Goal: Information Seeking & Learning: Learn about a topic

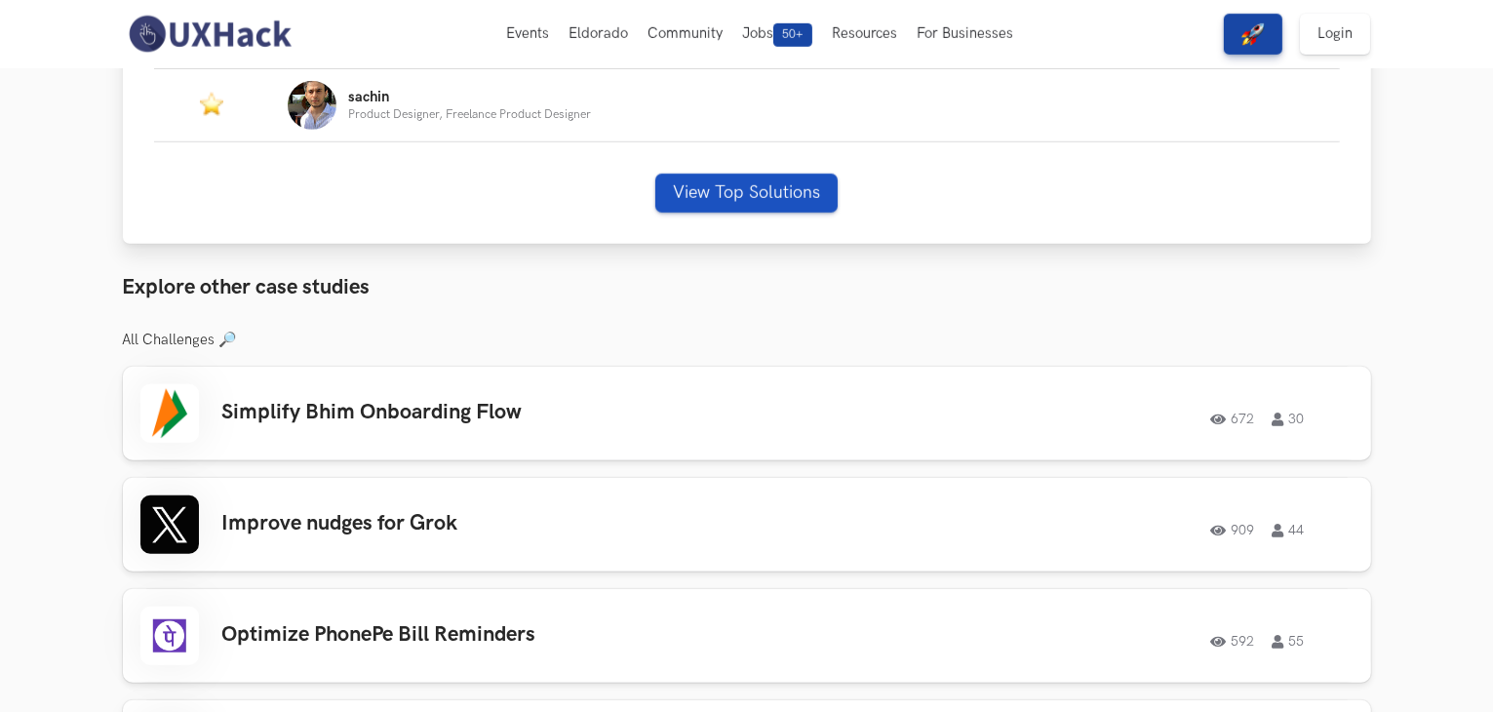
scroll to position [1310, 0]
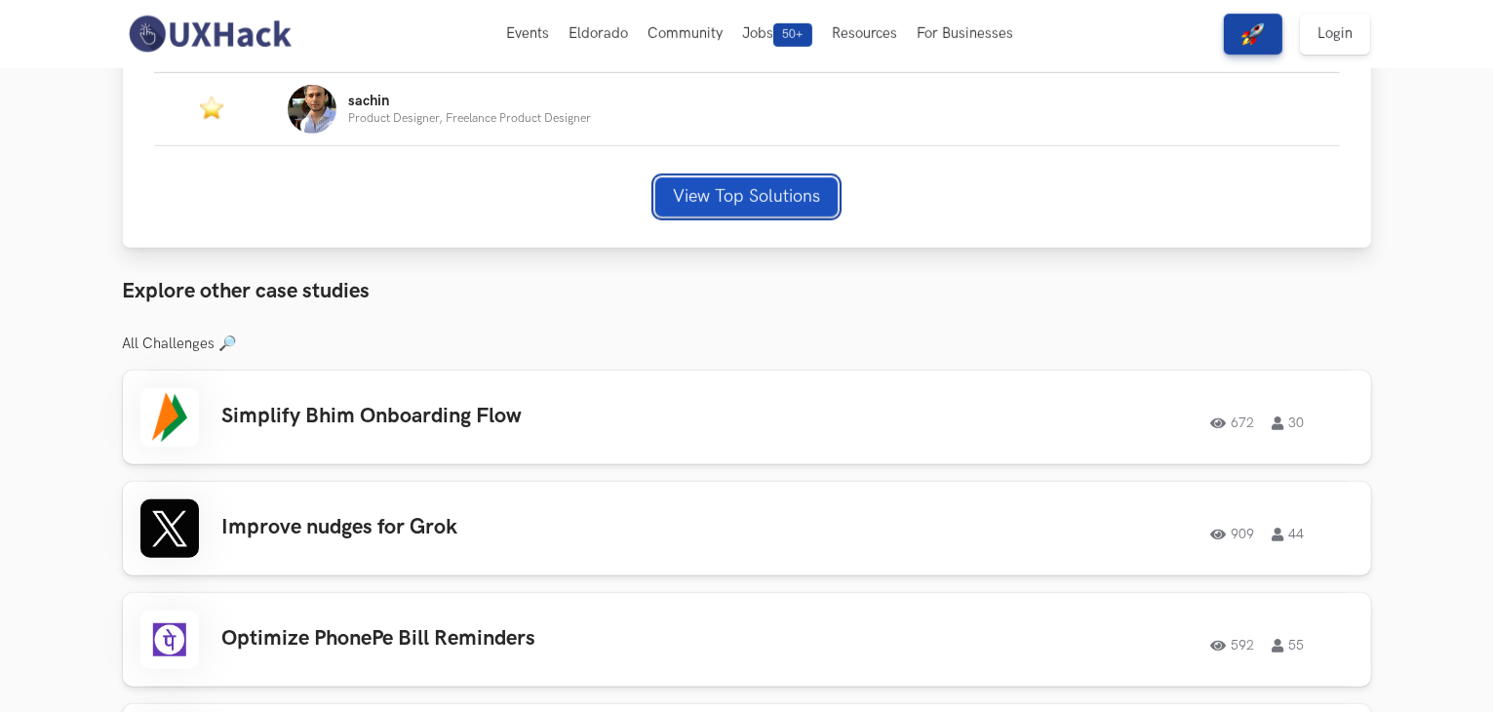
click at [765, 187] on button "View Top Solutions" at bounding box center [746, 196] width 182 height 39
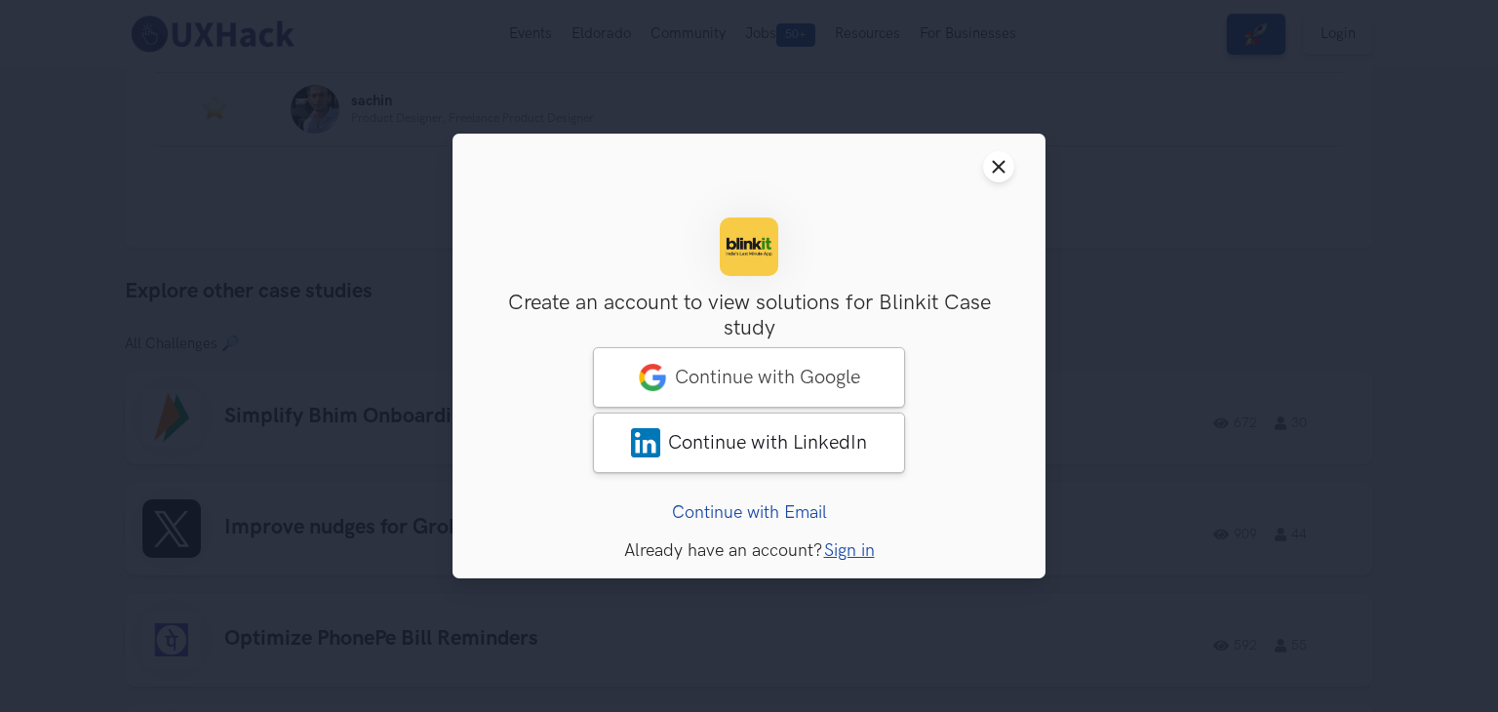
click at [1009, 153] on header "Close modal window" at bounding box center [748, 167] width 593 height 66
click at [1002, 167] on icon "Close modal window" at bounding box center [999, 167] width 16 height 16
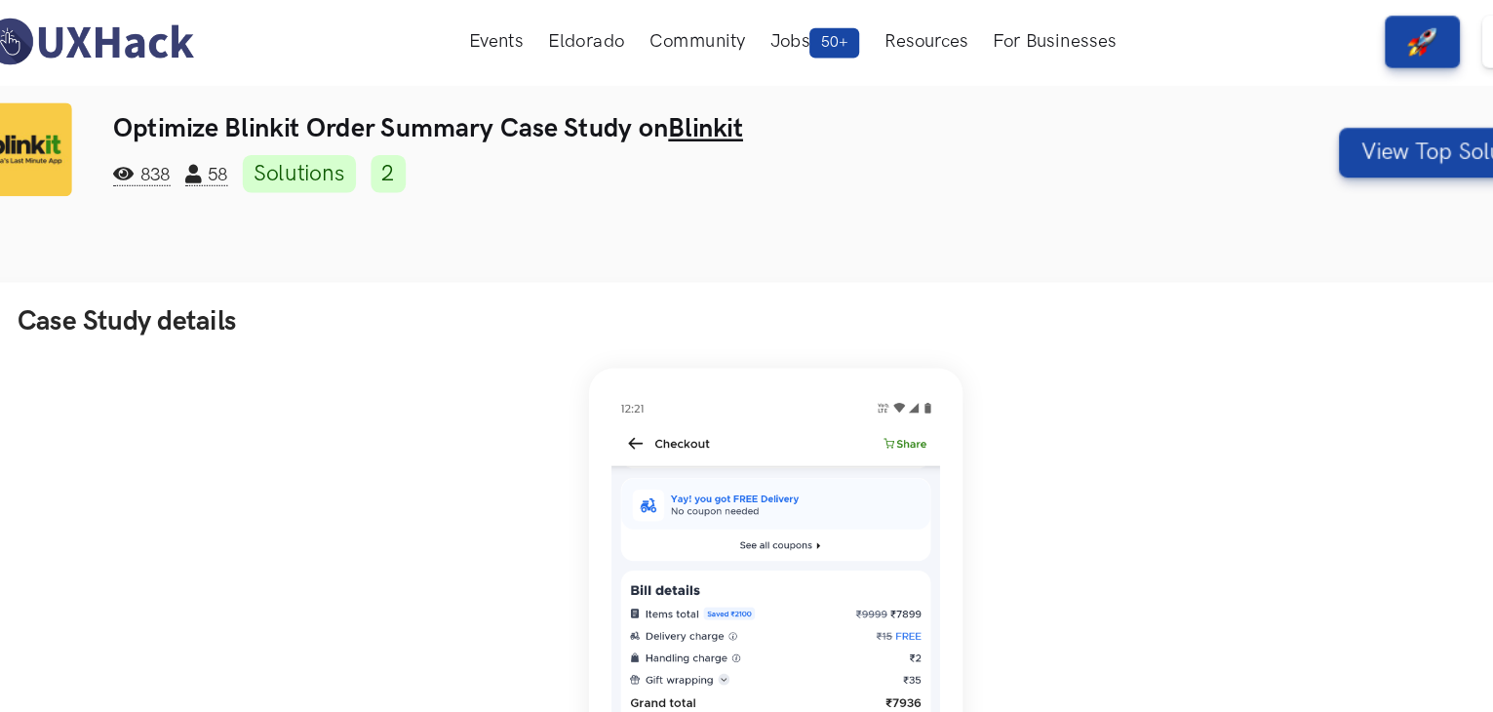
scroll to position [0, 0]
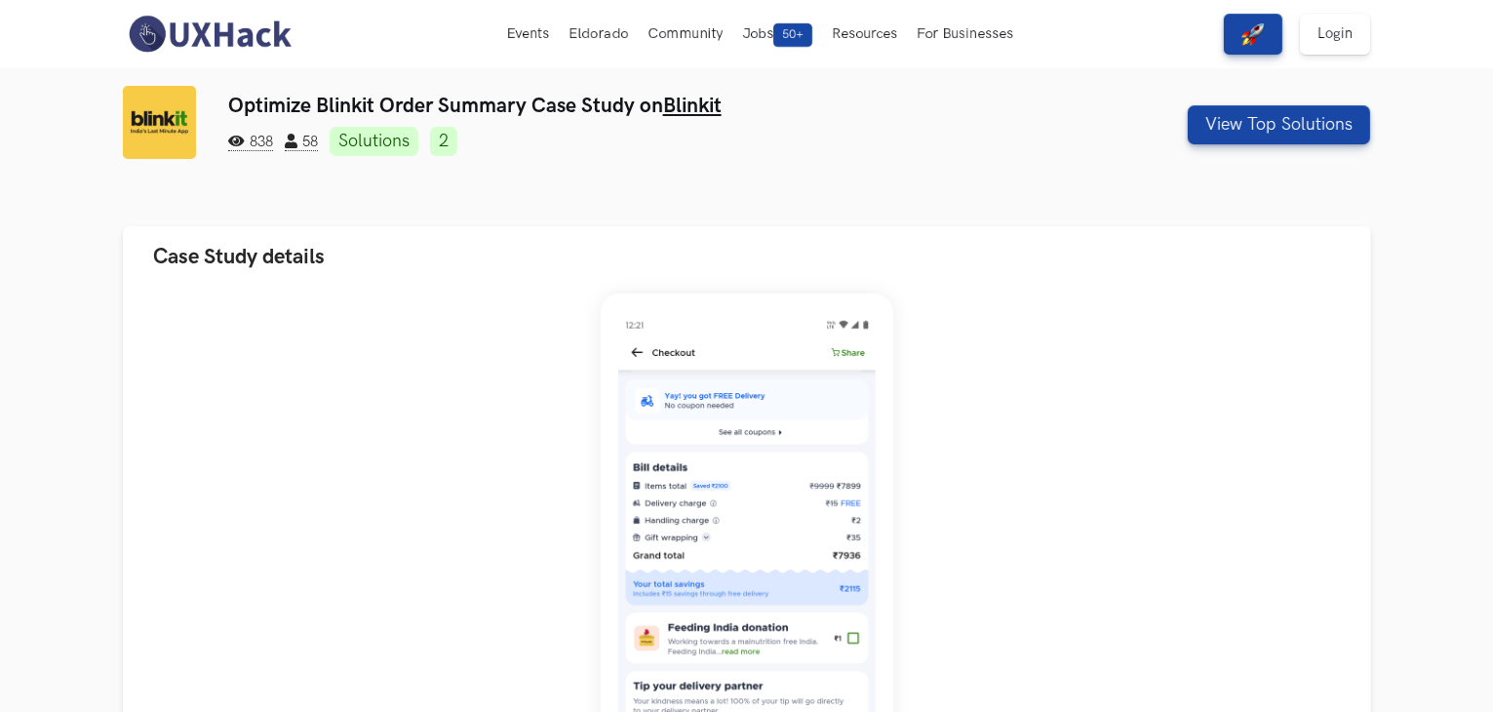
click at [688, 94] on link "Blinkit" at bounding box center [692, 106] width 59 height 24
click at [406, 144] on link "Solutions" at bounding box center [374, 141] width 89 height 29
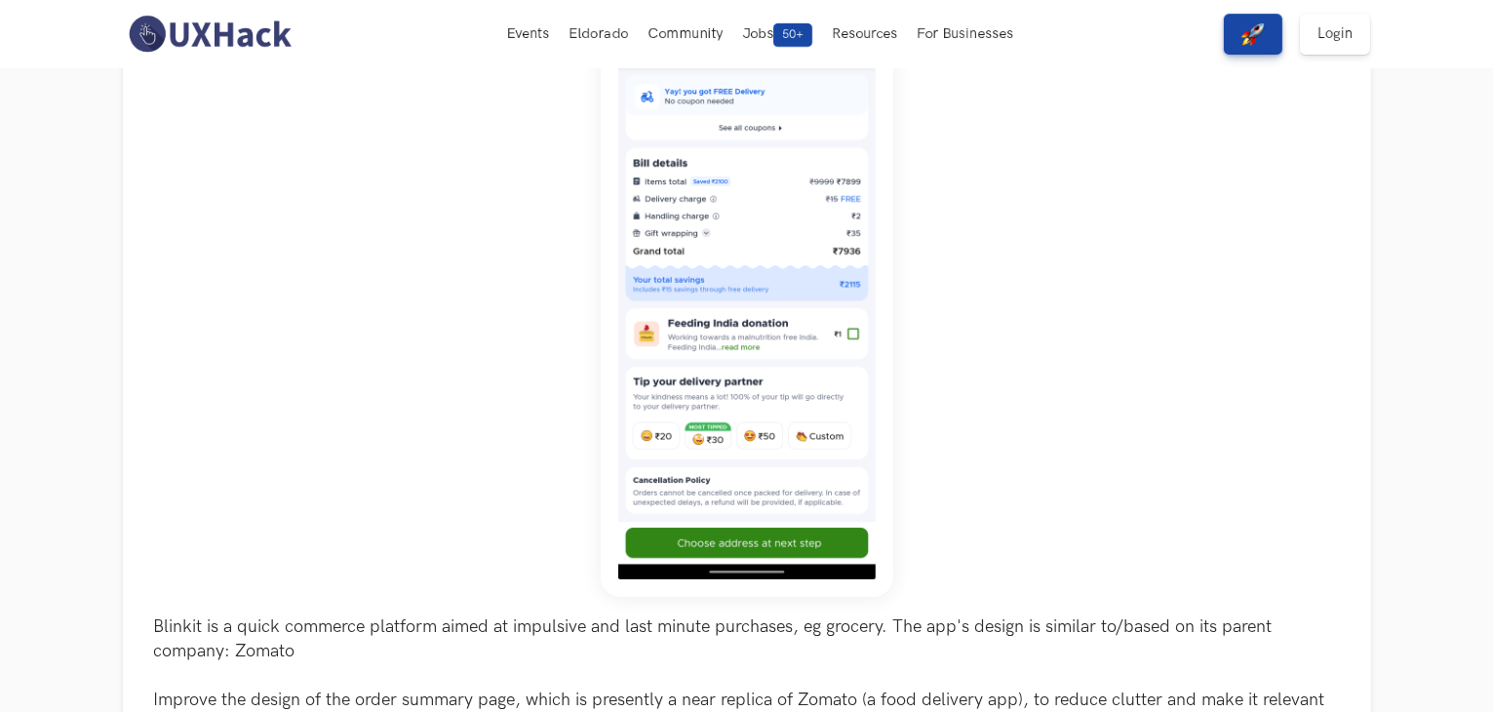
scroll to position [297, 0]
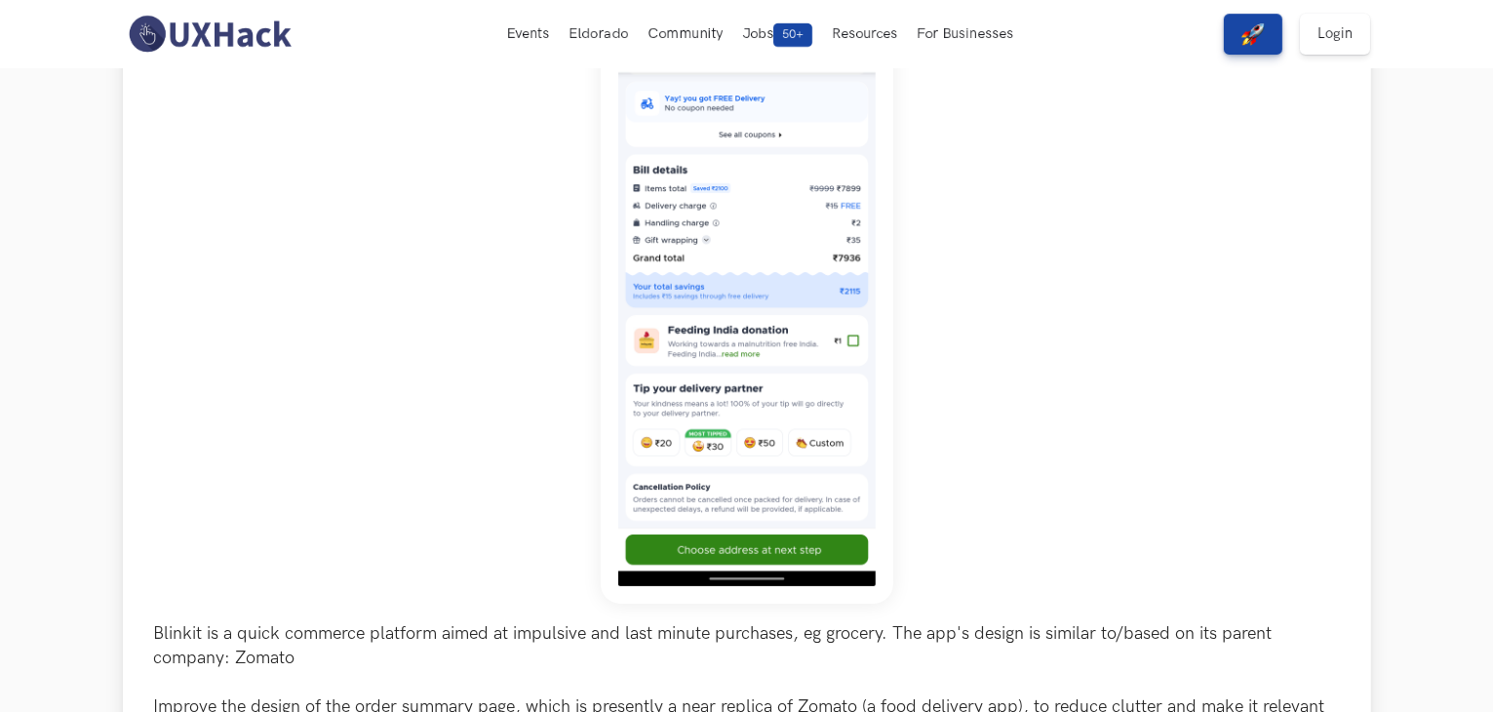
click at [724, 434] on img at bounding box center [747, 300] width 293 height 608
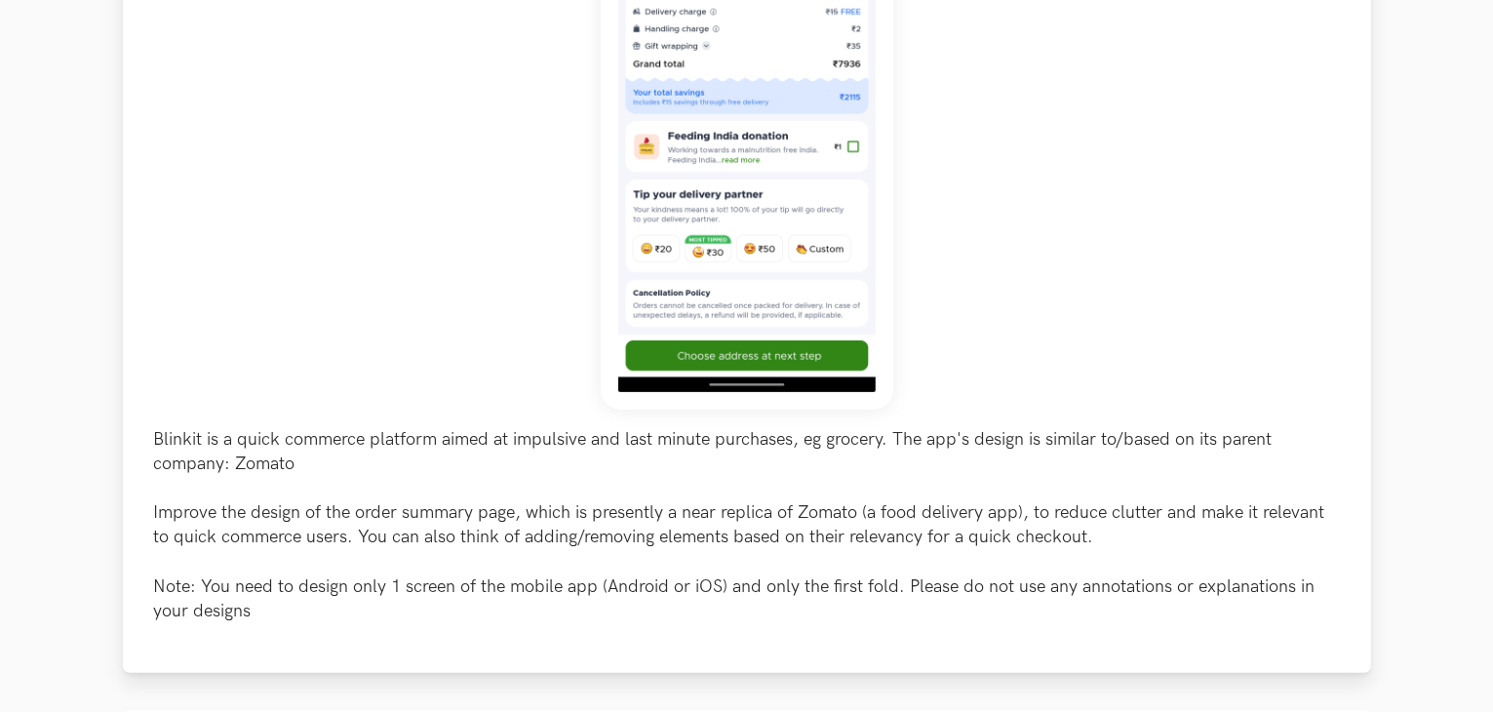
scroll to position [492, 0]
click at [685, 510] on p "Blinkit is a quick commerce platform aimed at impulsive and last minute purchas…" at bounding box center [747, 524] width 1186 height 197
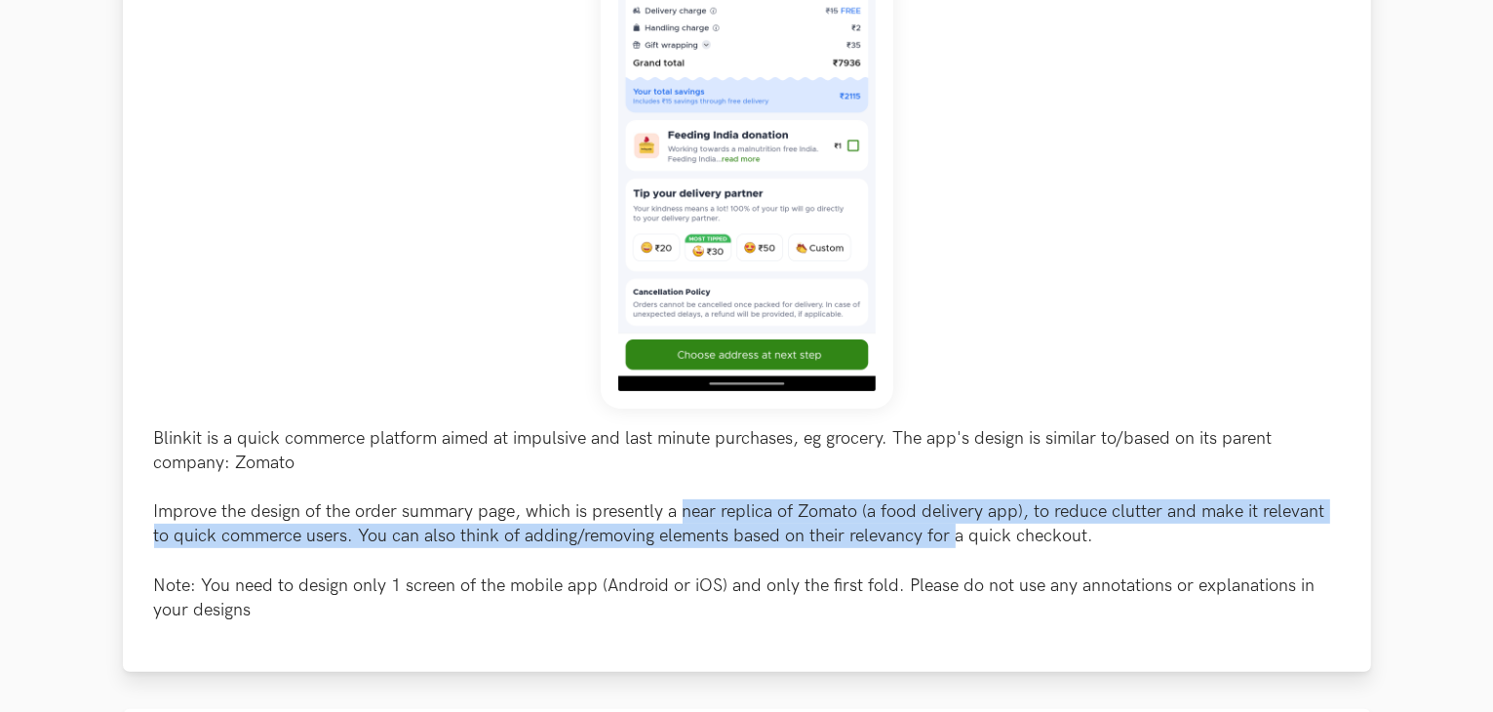
drag, startPoint x: 685, startPoint y: 510, endPoint x: 952, endPoint y: 531, distance: 268.1
click at [952, 531] on p "Blinkit is a quick commerce platform aimed at impulsive and last minute purchas…" at bounding box center [747, 524] width 1186 height 197
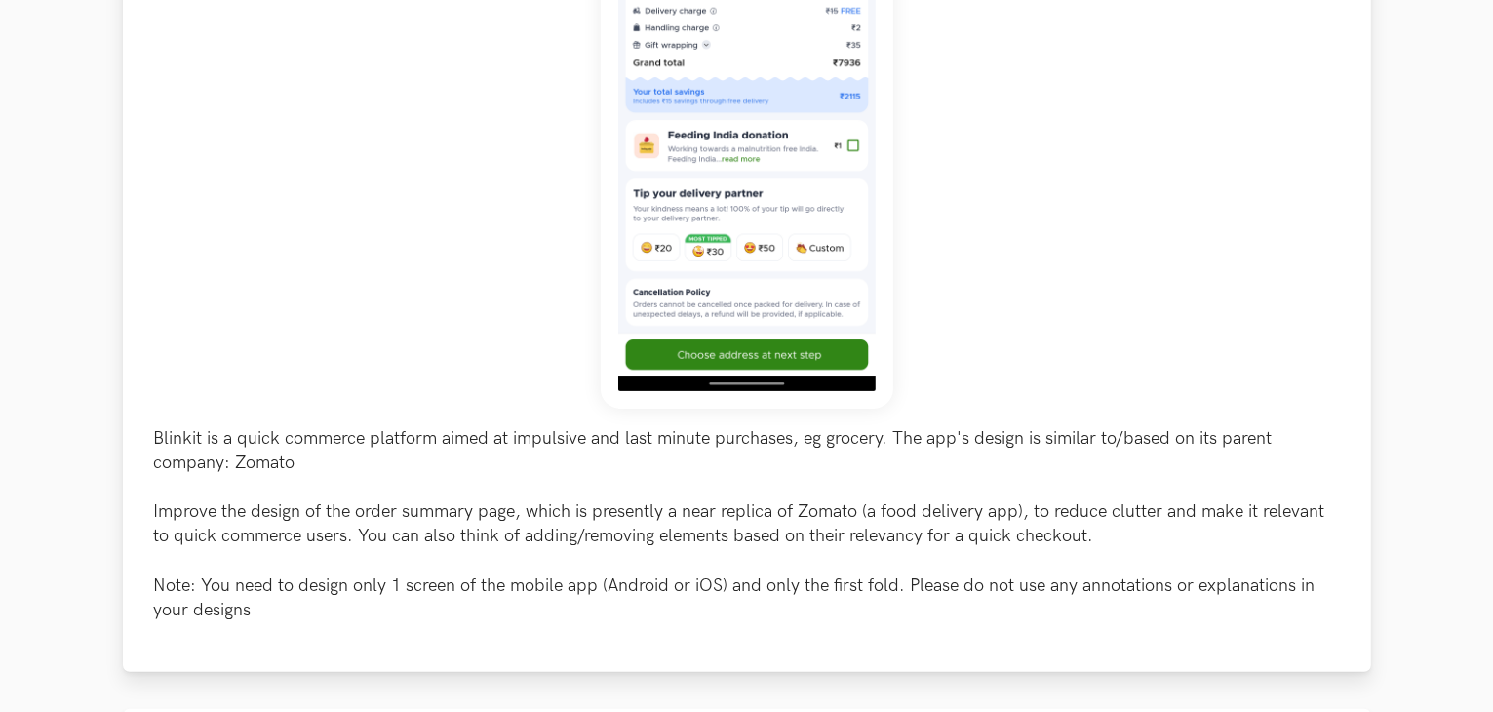
click at [1110, 531] on p "Blinkit is a quick commerce platform aimed at impulsive and last minute purchas…" at bounding box center [747, 524] width 1186 height 197
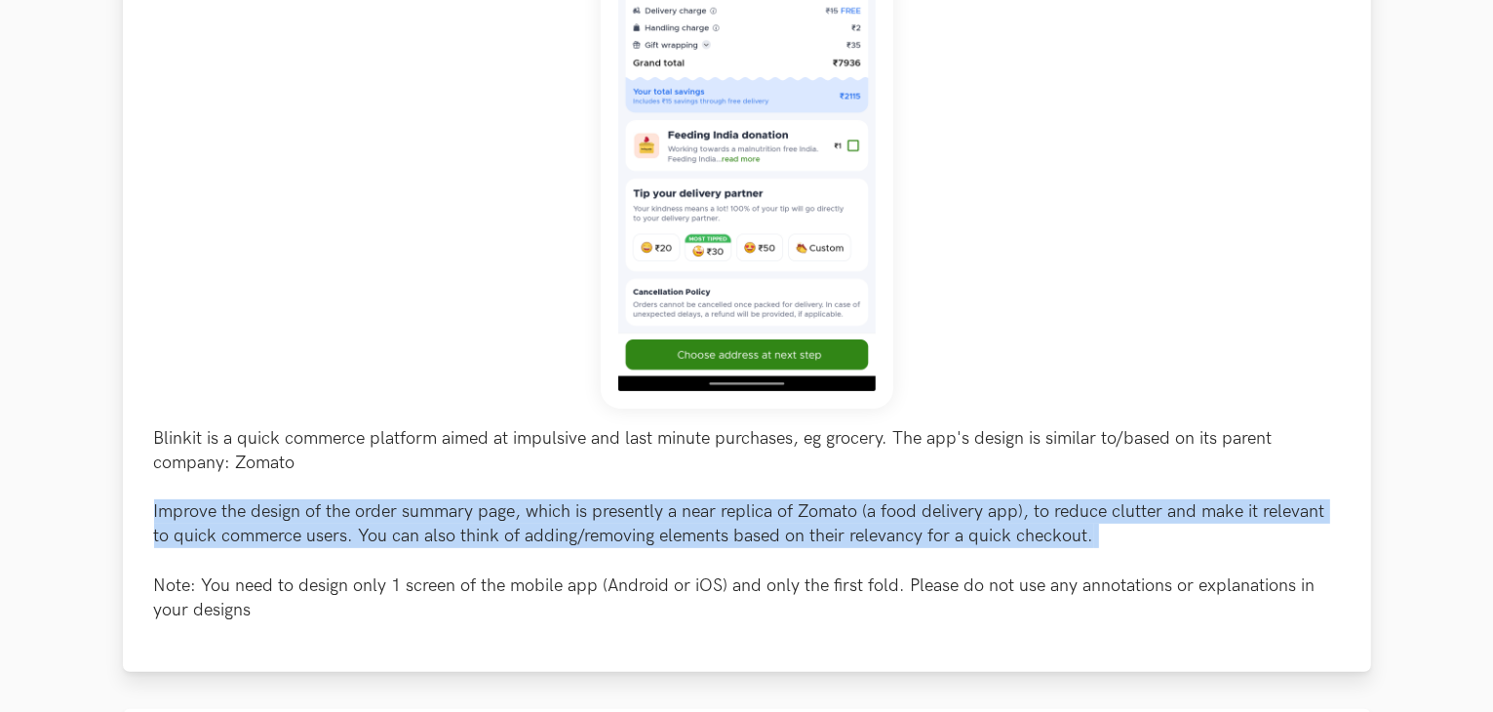
drag, startPoint x: 1110, startPoint y: 531, endPoint x: 1295, endPoint y: 521, distance: 185.5
click at [1295, 521] on p "Blinkit is a quick commerce platform aimed at impulsive and last minute purchas…" at bounding box center [747, 524] width 1186 height 197
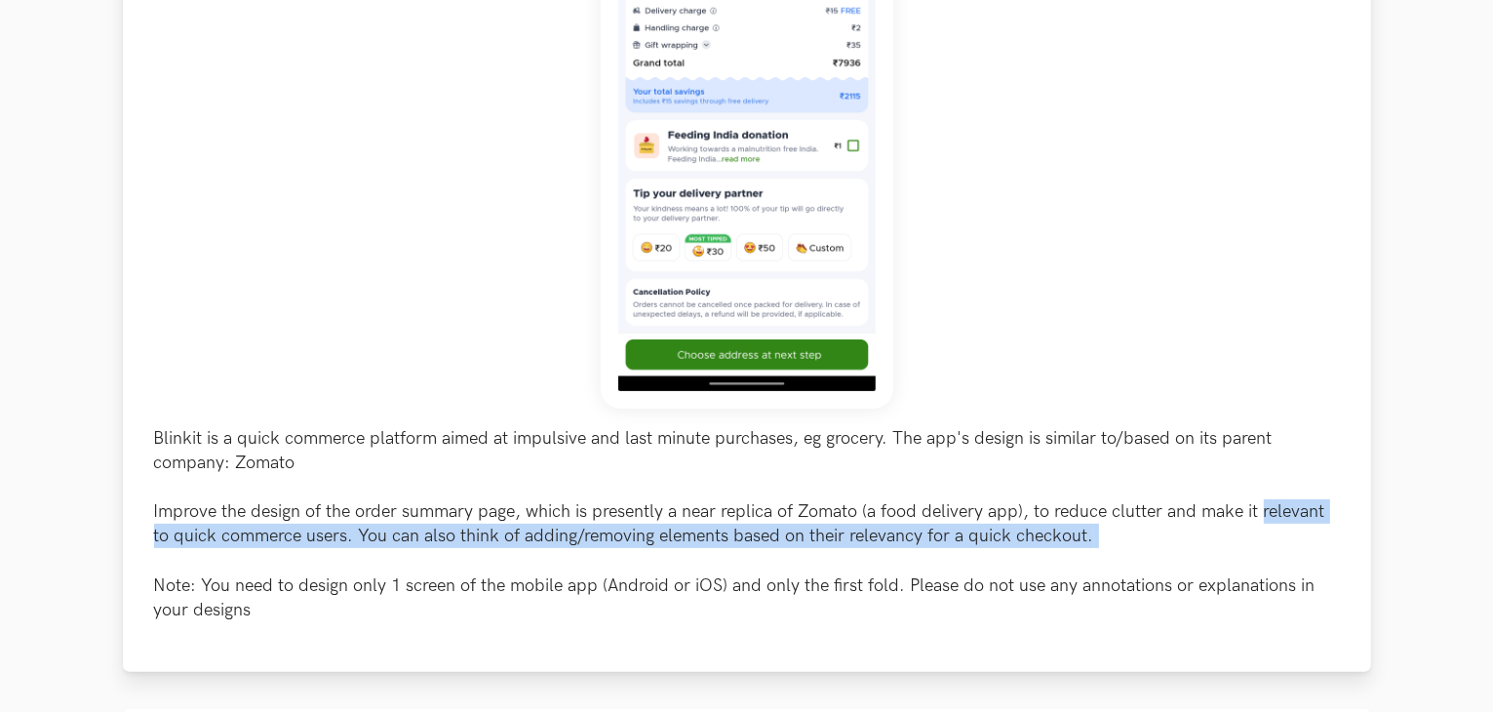
click at [866, 547] on p "Blinkit is a quick commerce platform aimed at impulsive and last minute purchas…" at bounding box center [747, 524] width 1186 height 197
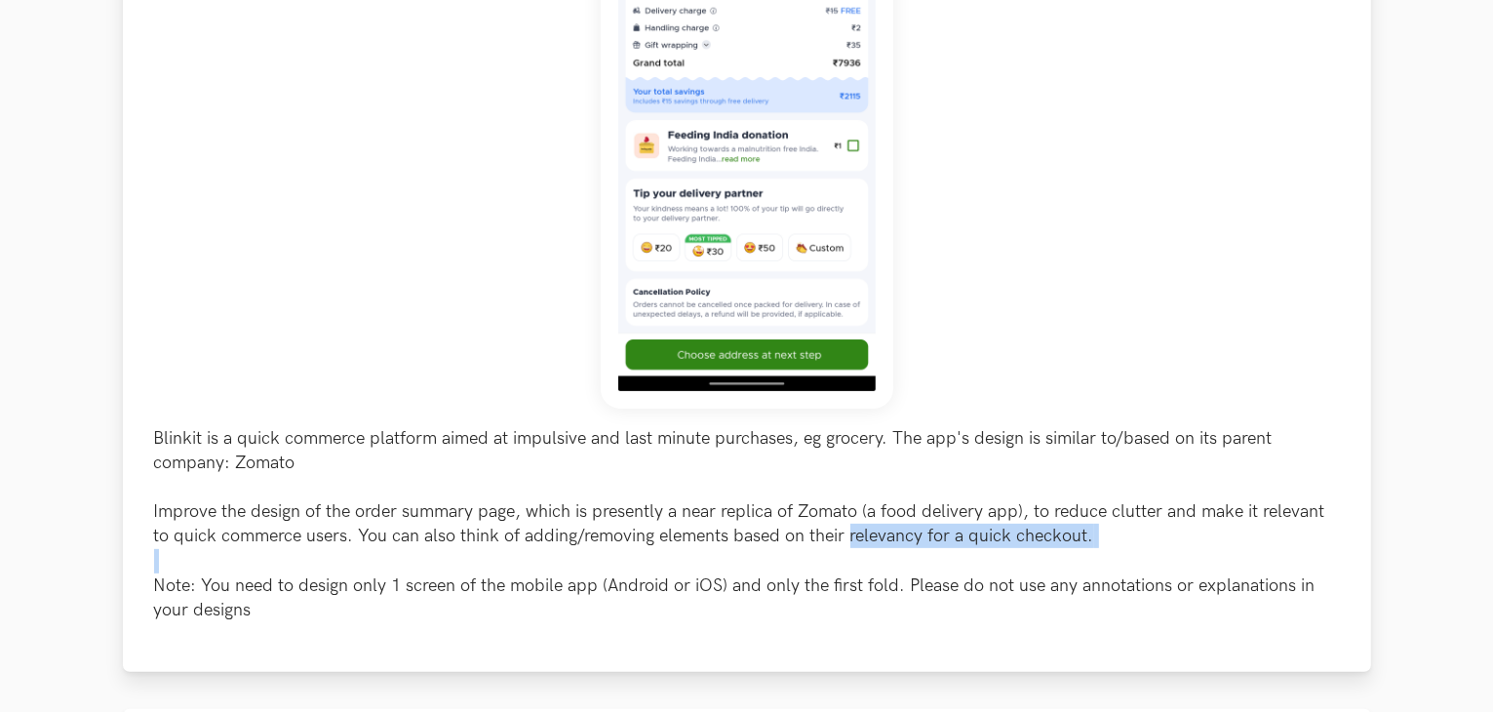
drag, startPoint x: 866, startPoint y: 547, endPoint x: 622, endPoint y: 559, distance: 244.1
click at [622, 559] on p "Blinkit is a quick commerce platform aimed at impulsive and last minute purchas…" at bounding box center [747, 524] width 1186 height 197
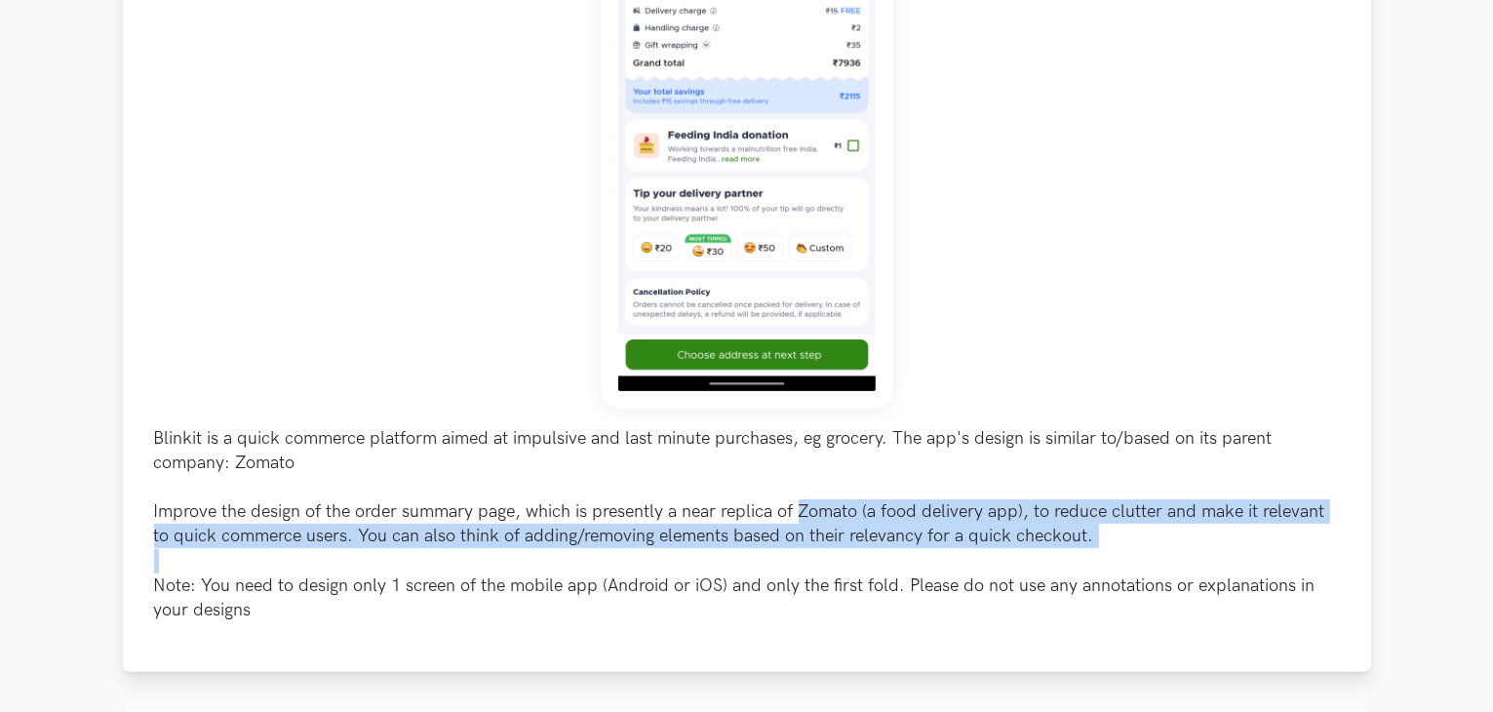
drag, startPoint x: 622, startPoint y: 559, endPoint x: 874, endPoint y: 516, distance: 255.2
click at [874, 516] on p "Blinkit is a quick commerce platform aimed at impulsive and last minute purchas…" at bounding box center [747, 524] width 1186 height 197
click at [884, 531] on p "Blinkit is a quick commerce platform aimed at impulsive and last minute purchas…" at bounding box center [747, 524] width 1186 height 197
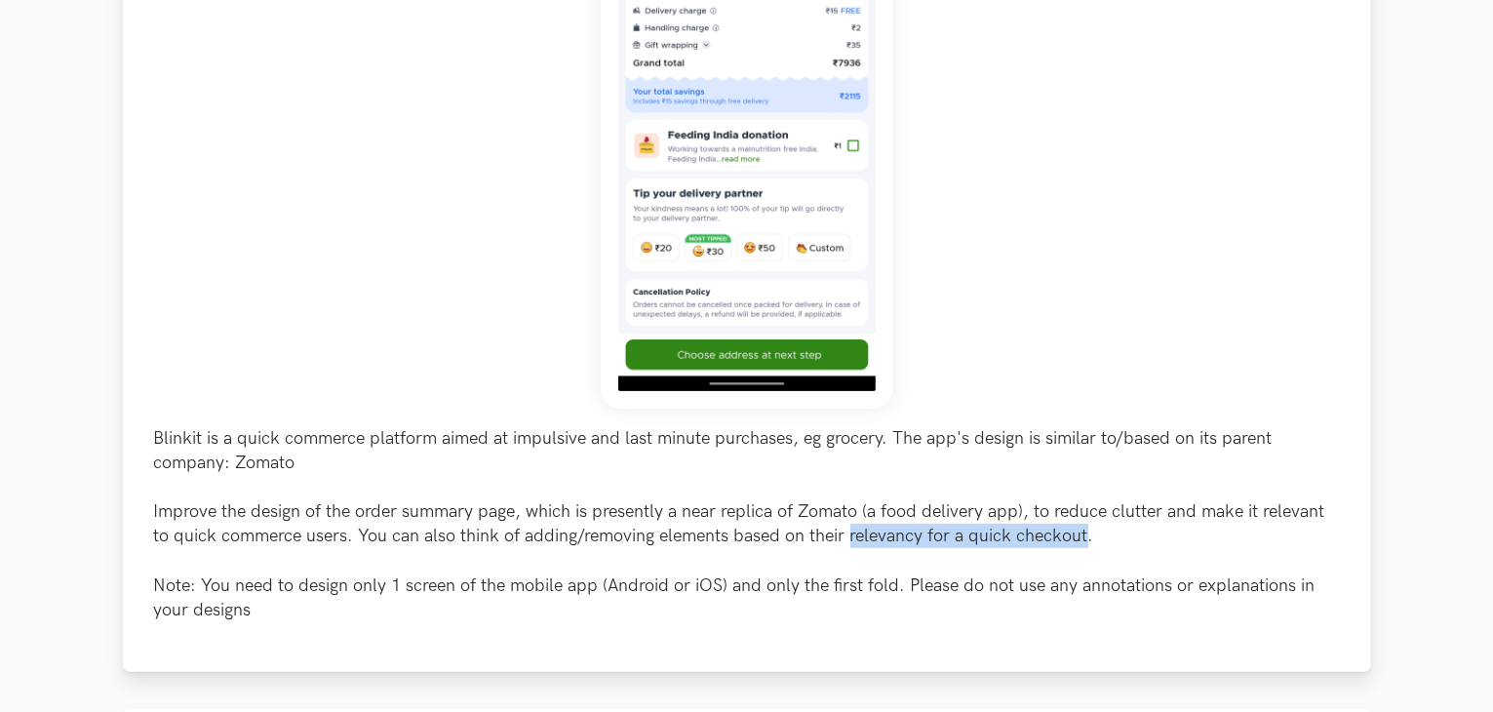
drag, startPoint x: 884, startPoint y: 531, endPoint x: 1054, endPoint y: 528, distance: 170.7
click at [1054, 528] on p "Blinkit is a quick commerce platform aimed at impulsive and last minute purchas…" at bounding box center [747, 524] width 1186 height 197
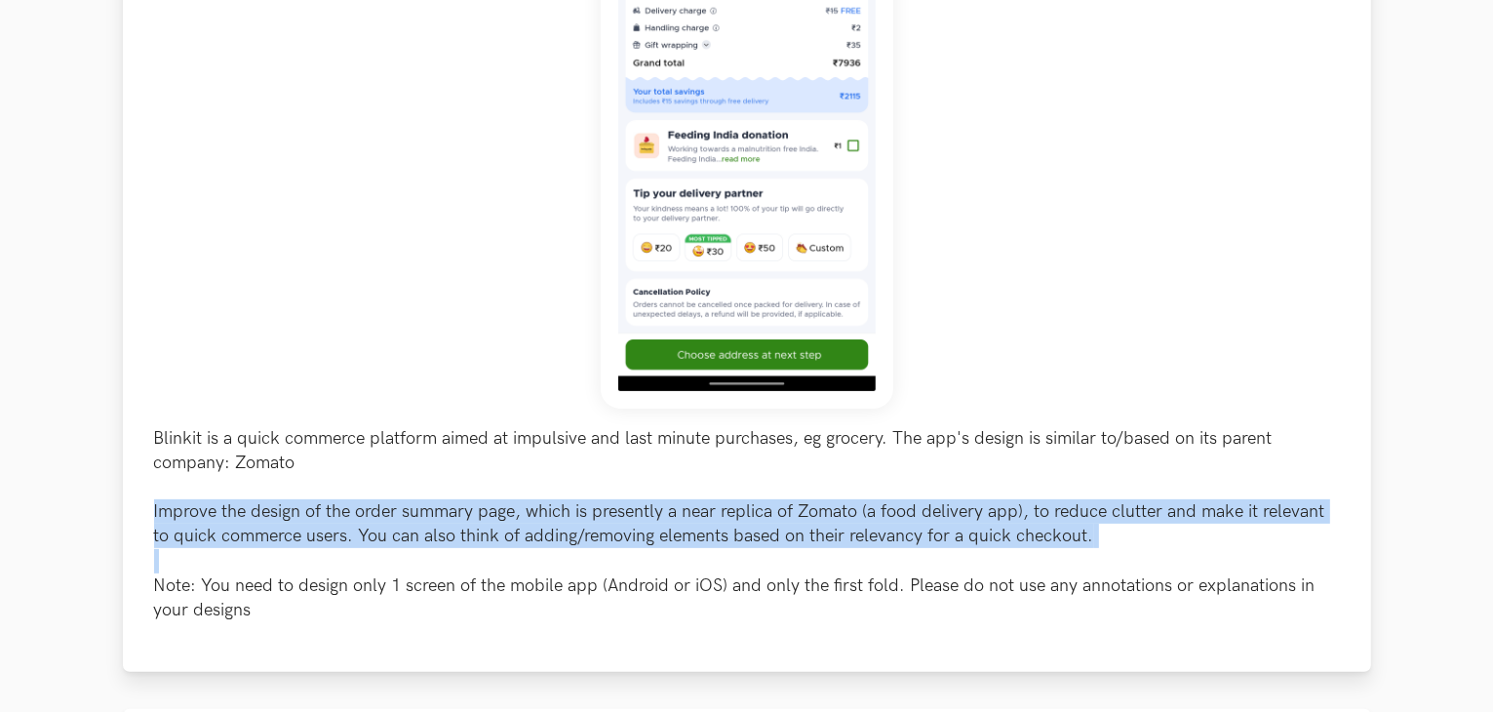
drag, startPoint x: 1054, startPoint y: 528, endPoint x: 1019, endPoint y: 554, distance: 43.9
click at [1019, 554] on p "Blinkit is a quick commerce platform aimed at impulsive and last minute purchas…" at bounding box center [747, 524] width 1186 height 197
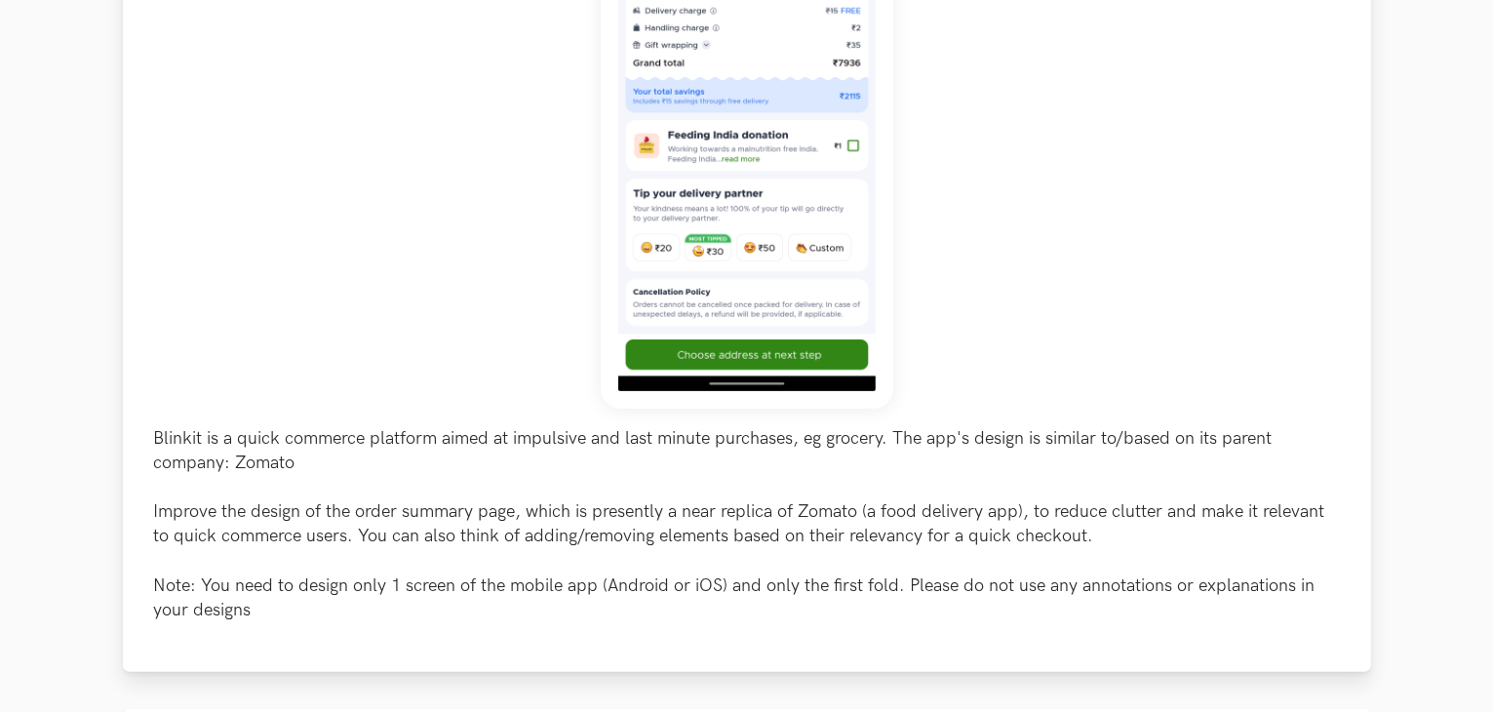
click at [995, 598] on p "Blinkit is a quick commerce platform aimed at impulsive and last minute purchas…" at bounding box center [747, 524] width 1186 height 197
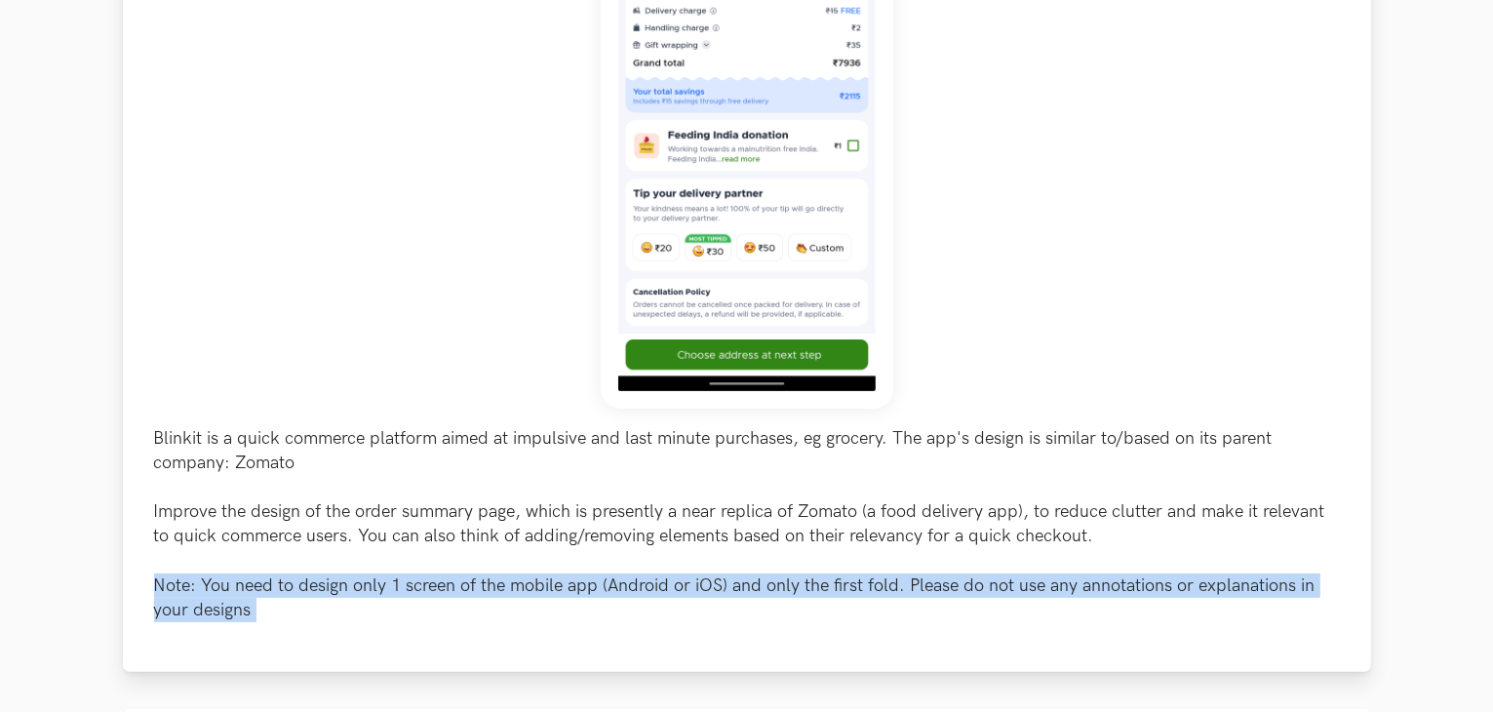
drag, startPoint x: 995, startPoint y: 598, endPoint x: 1006, endPoint y: 602, distance: 12.3
click at [1006, 602] on p "Blinkit is a quick commerce platform aimed at impulsive and last minute purchas…" at bounding box center [747, 524] width 1186 height 197
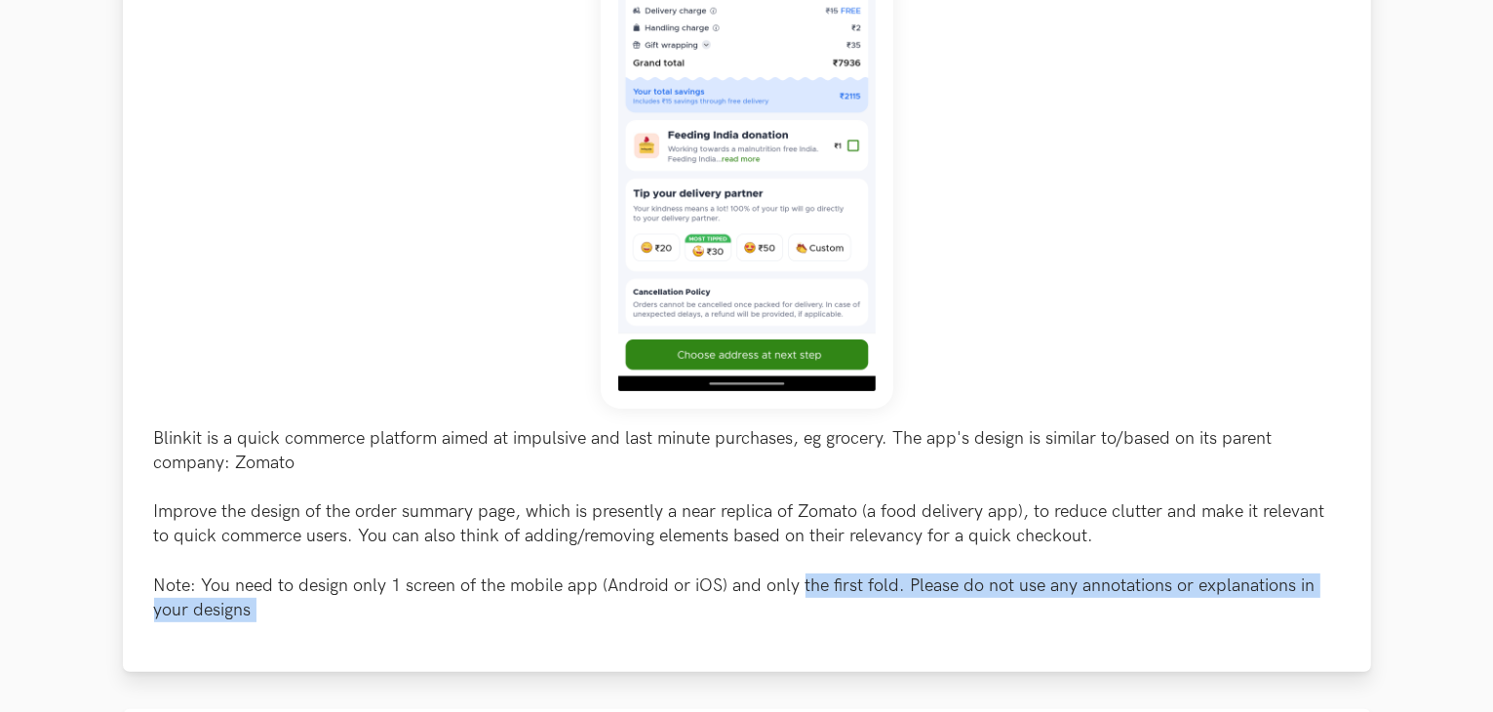
drag, startPoint x: 1006, startPoint y: 602, endPoint x: 774, endPoint y: 598, distance: 232.1
click at [774, 598] on p "Blinkit is a quick commerce platform aimed at impulsive and last minute purchas…" at bounding box center [747, 524] width 1186 height 197
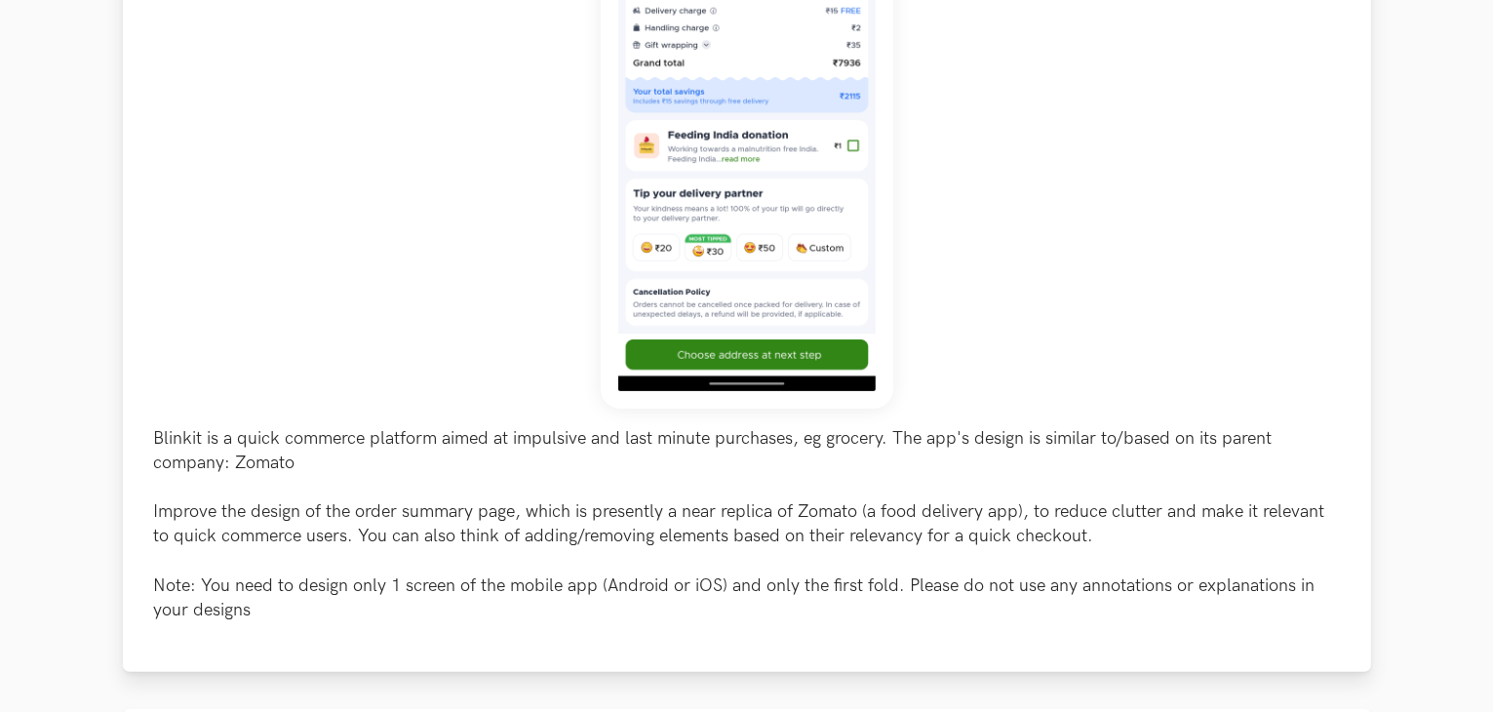
click at [714, 550] on p "Blinkit is a quick commerce platform aimed at impulsive and last minute purchas…" at bounding box center [747, 524] width 1186 height 197
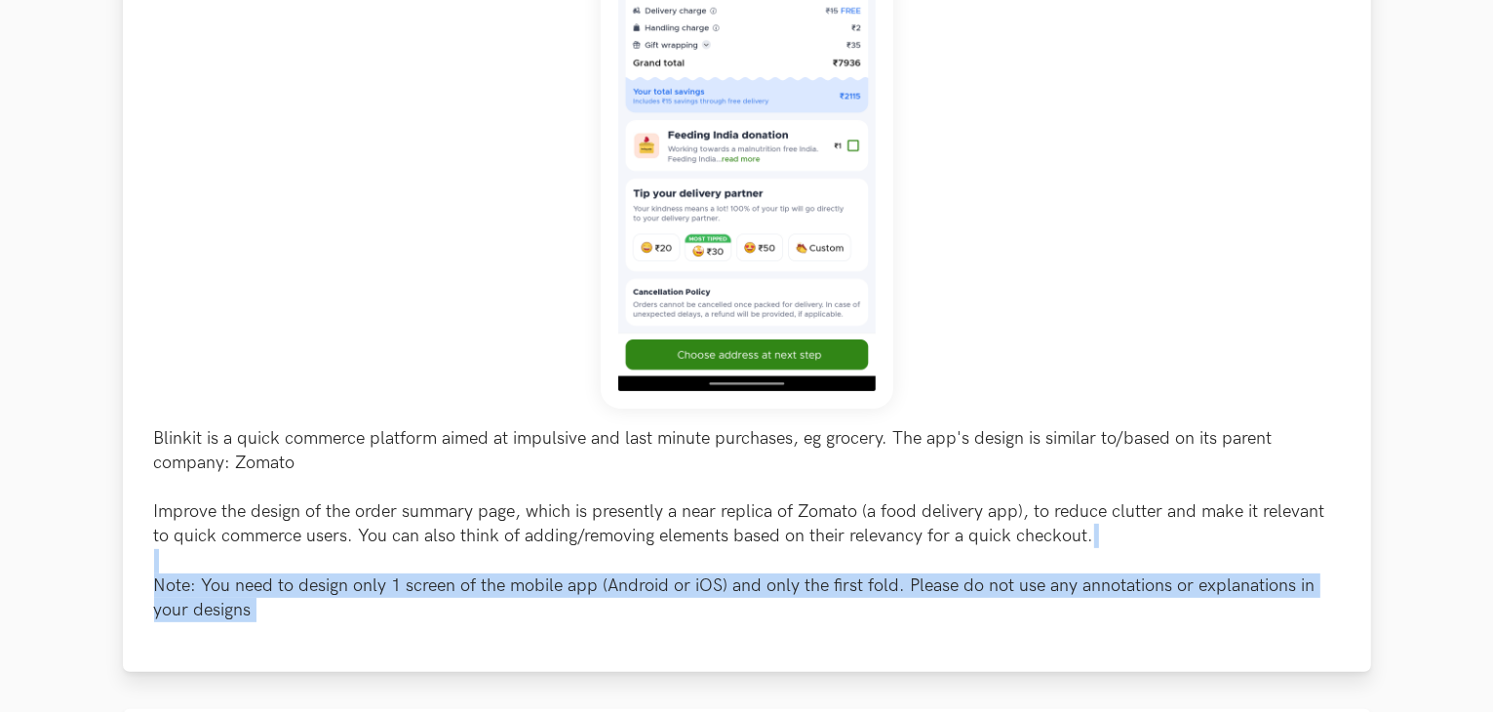
drag, startPoint x: 714, startPoint y: 550, endPoint x: 937, endPoint y: 609, distance: 230.9
click at [937, 609] on p "Blinkit is a quick commerce platform aimed at impulsive and last minute purchas…" at bounding box center [747, 524] width 1186 height 197
click at [1014, 598] on p "Blinkit is a quick commerce platform aimed at impulsive and last minute purchas…" at bounding box center [747, 524] width 1186 height 197
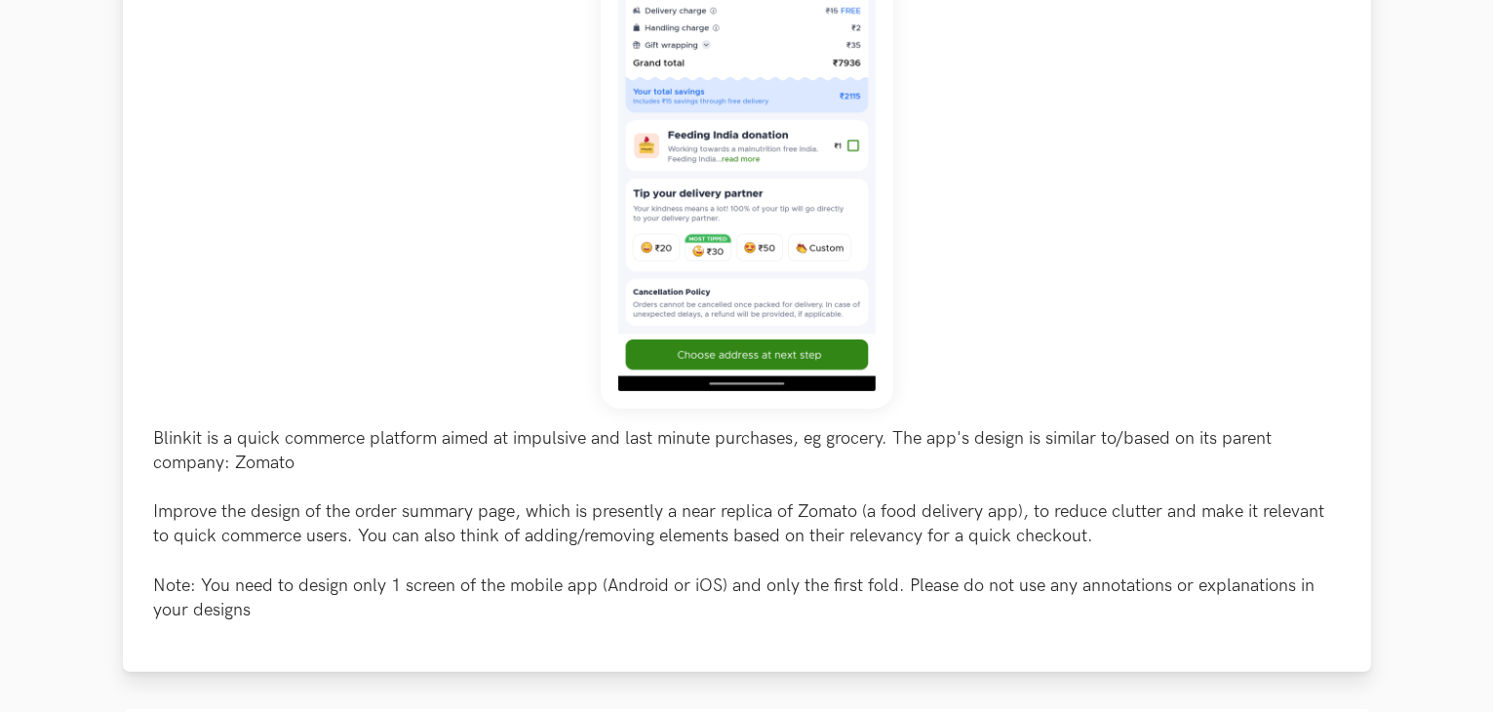
drag, startPoint x: 1014, startPoint y: 598, endPoint x: 1191, endPoint y: 606, distance: 176.7
click at [1191, 606] on p "Blinkit is a quick commerce platform aimed at impulsive and last minute purchas…" at bounding box center [747, 524] width 1186 height 197
click at [1221, 589] on p "Blinkit is a quick commerce platform aimed at impulsive and last minute purchas…" at bounding box center [747, 524] width 1186 height 197
drag, startPoint x: 1221, startPoint y: 589, endPoint x: 1016, endPoint y: 615, distance: 206.5
click at [1016, 615] on p "Blinkit is a quick commerce platform aimed at impulsive and last minute purchas…" at bounding box center [747, 524] width 1186 height 197
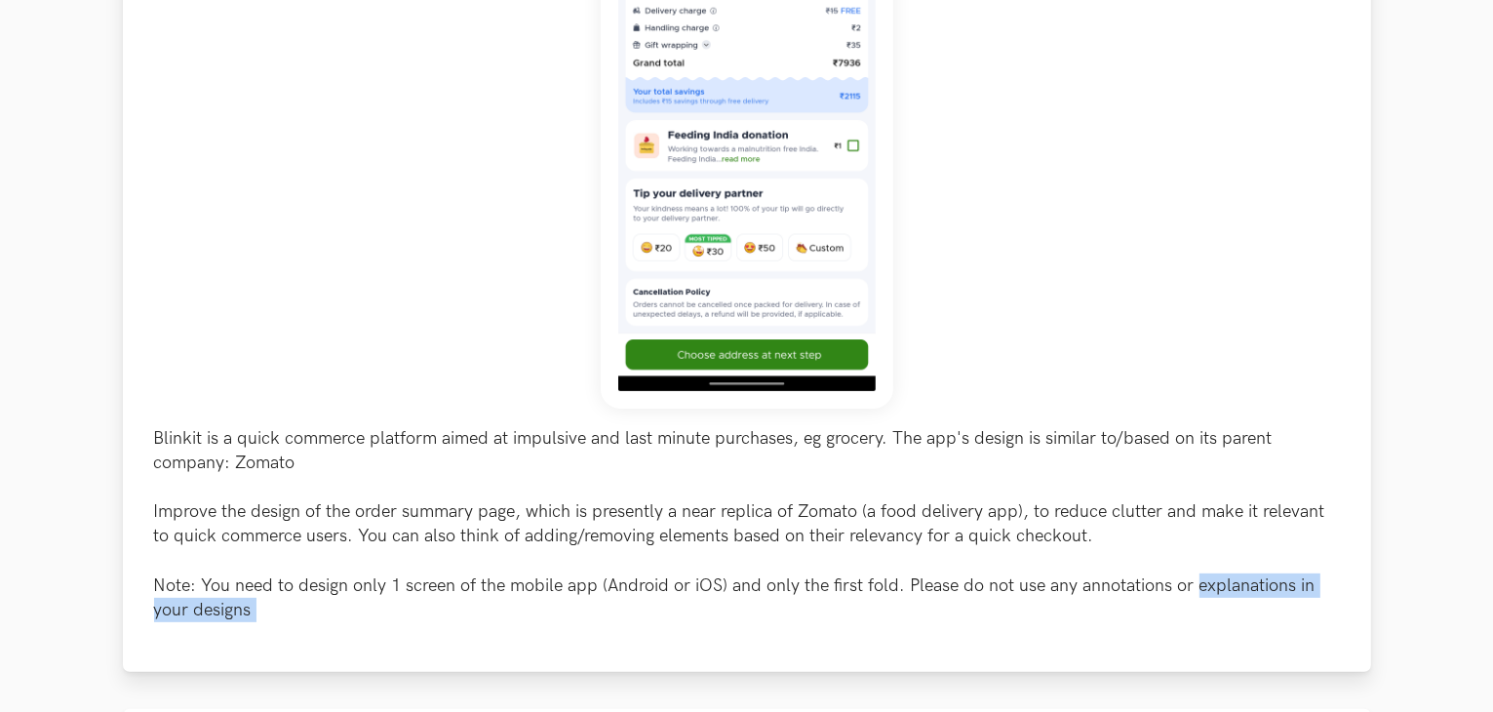
click at [1016, 615] on p "Blinkit is a quick commerce platform aimed at impulsive and last minute purchas…" at bounding box center [747, 524] width 1186 height 197
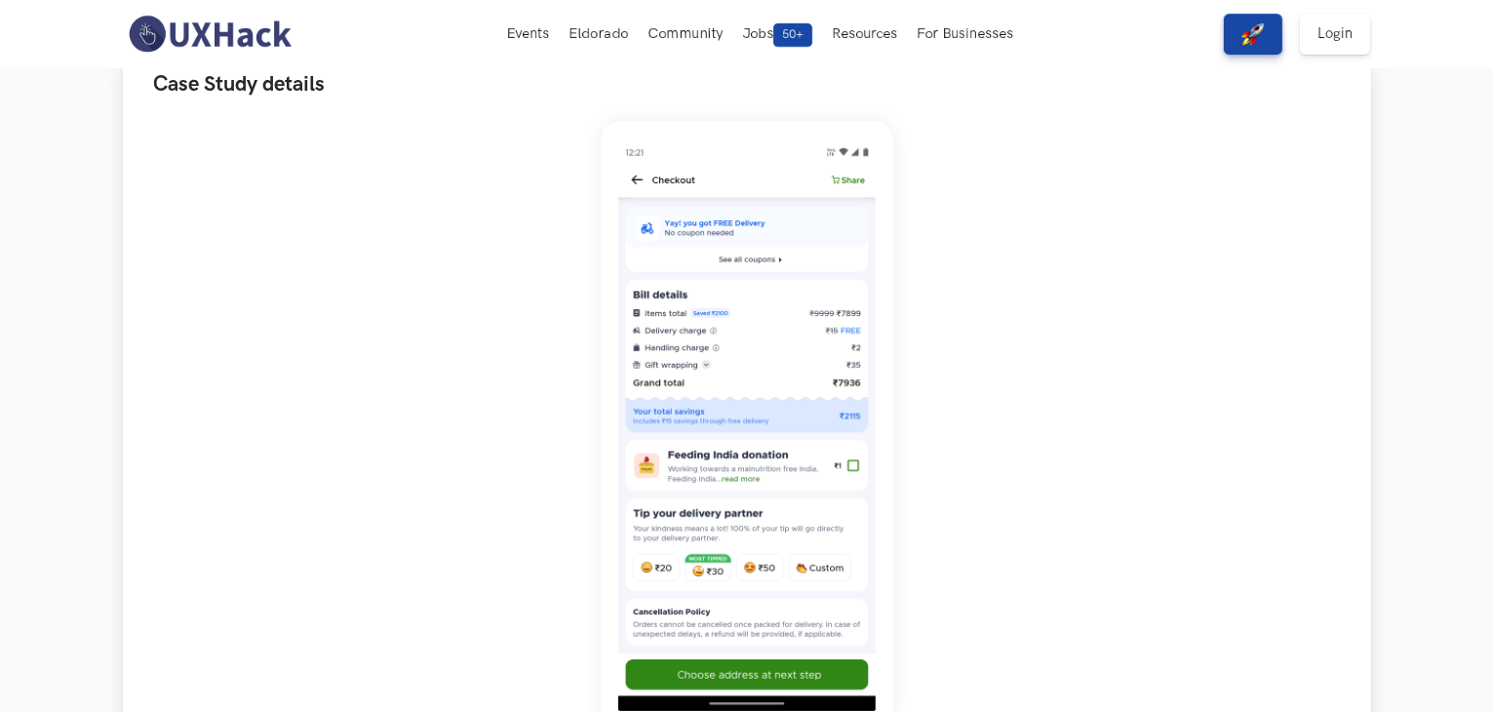
scroll to position [122, 0]
